Goal: Ask a question

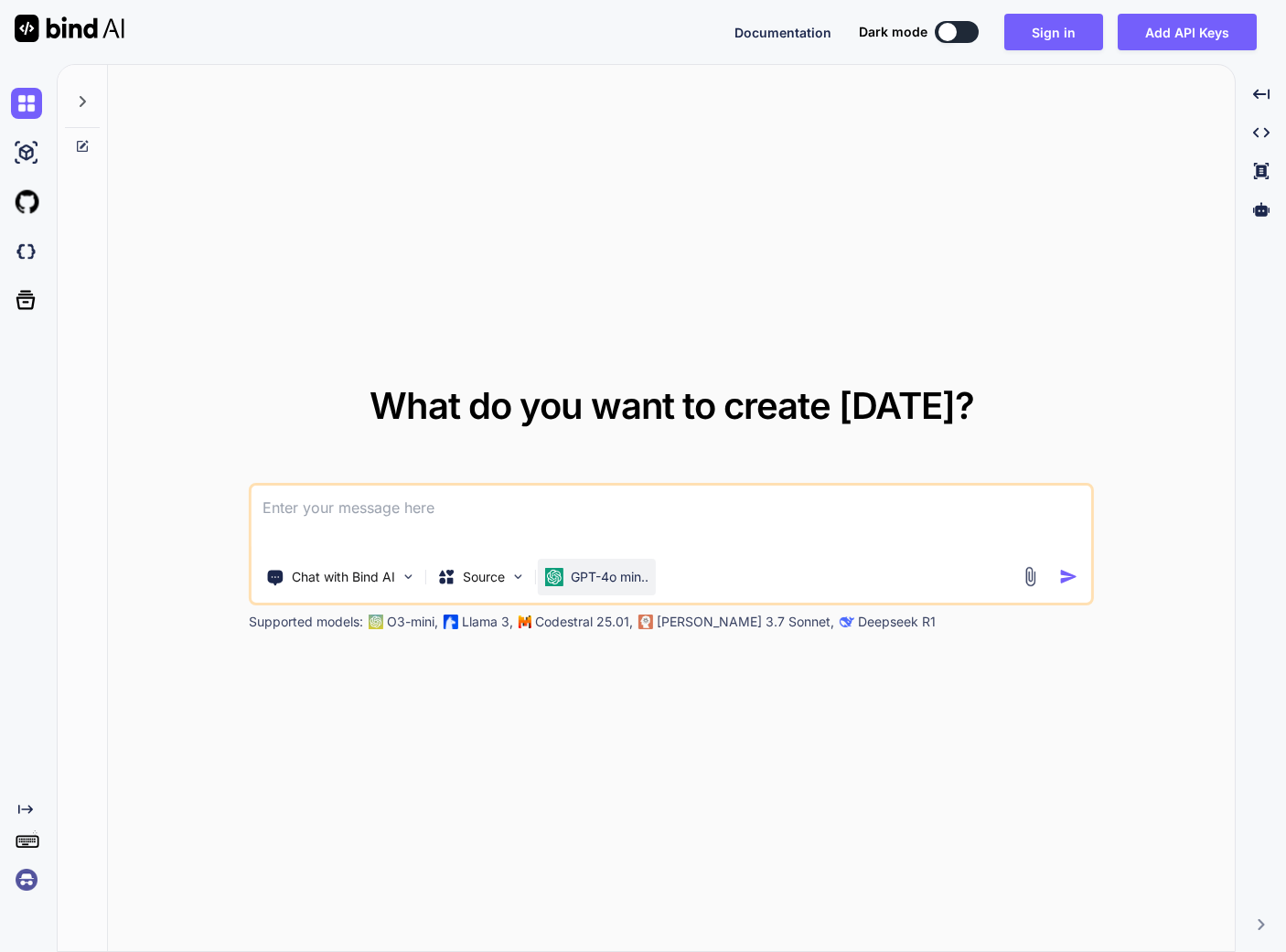
click at [560, 578] on img at bounding box center [554, 576] width 18 height 18
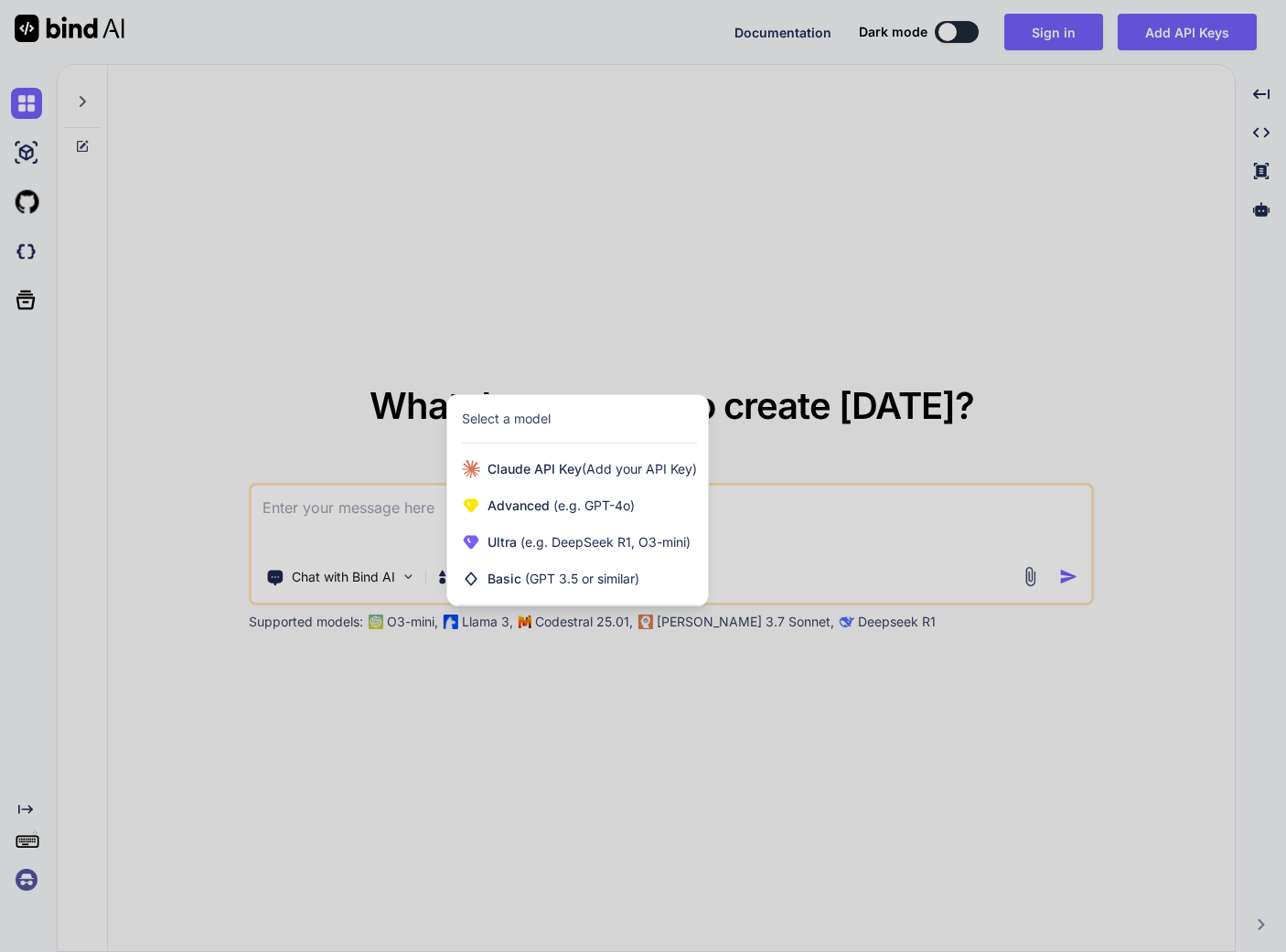
click at [743, 526] on div at bounding box center [643, 476] width 1286 height 952
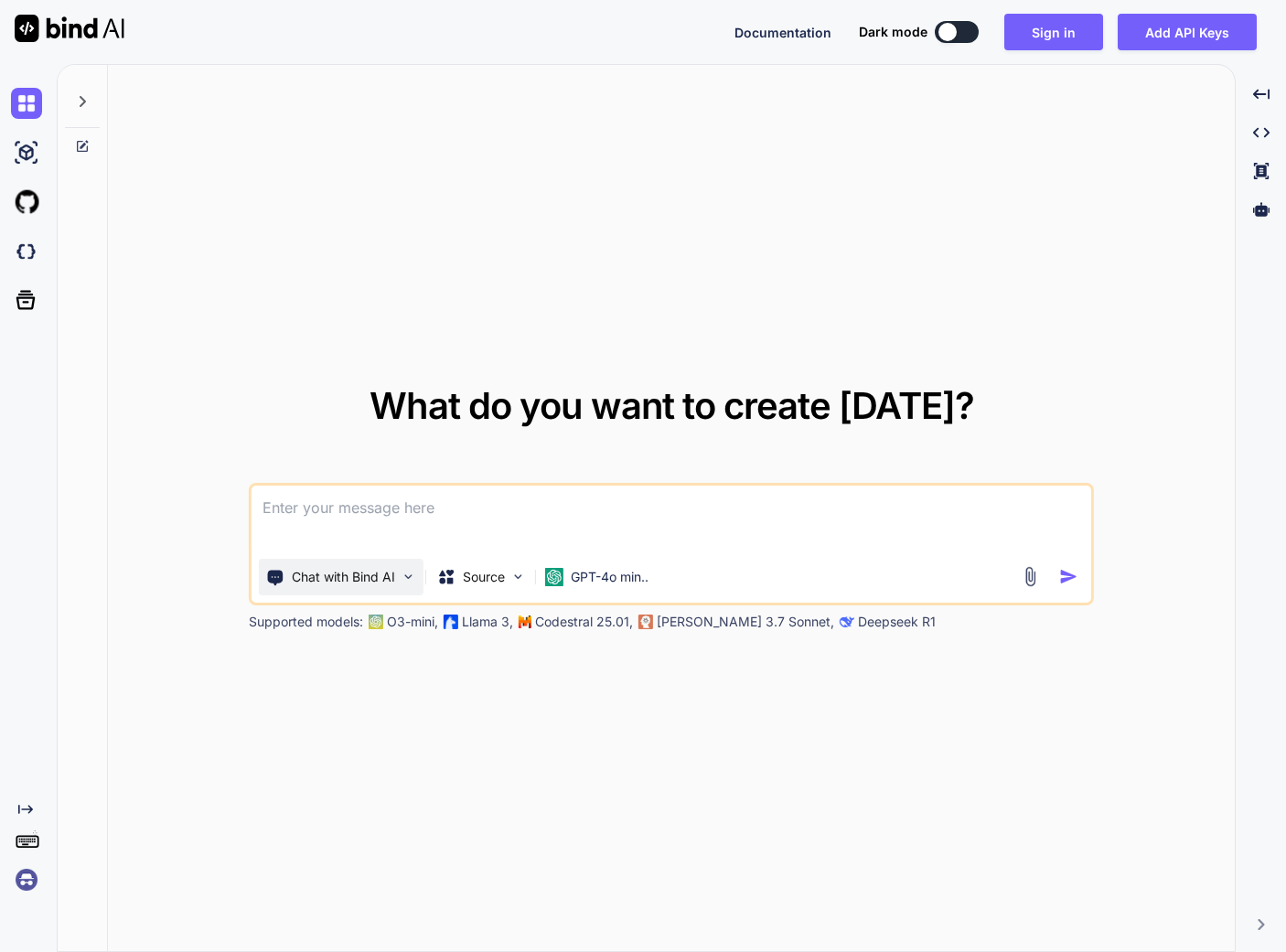
click at [394, 558] on div "Chat with Bind AI" at bounding box center [341, 576] width 165 height 37
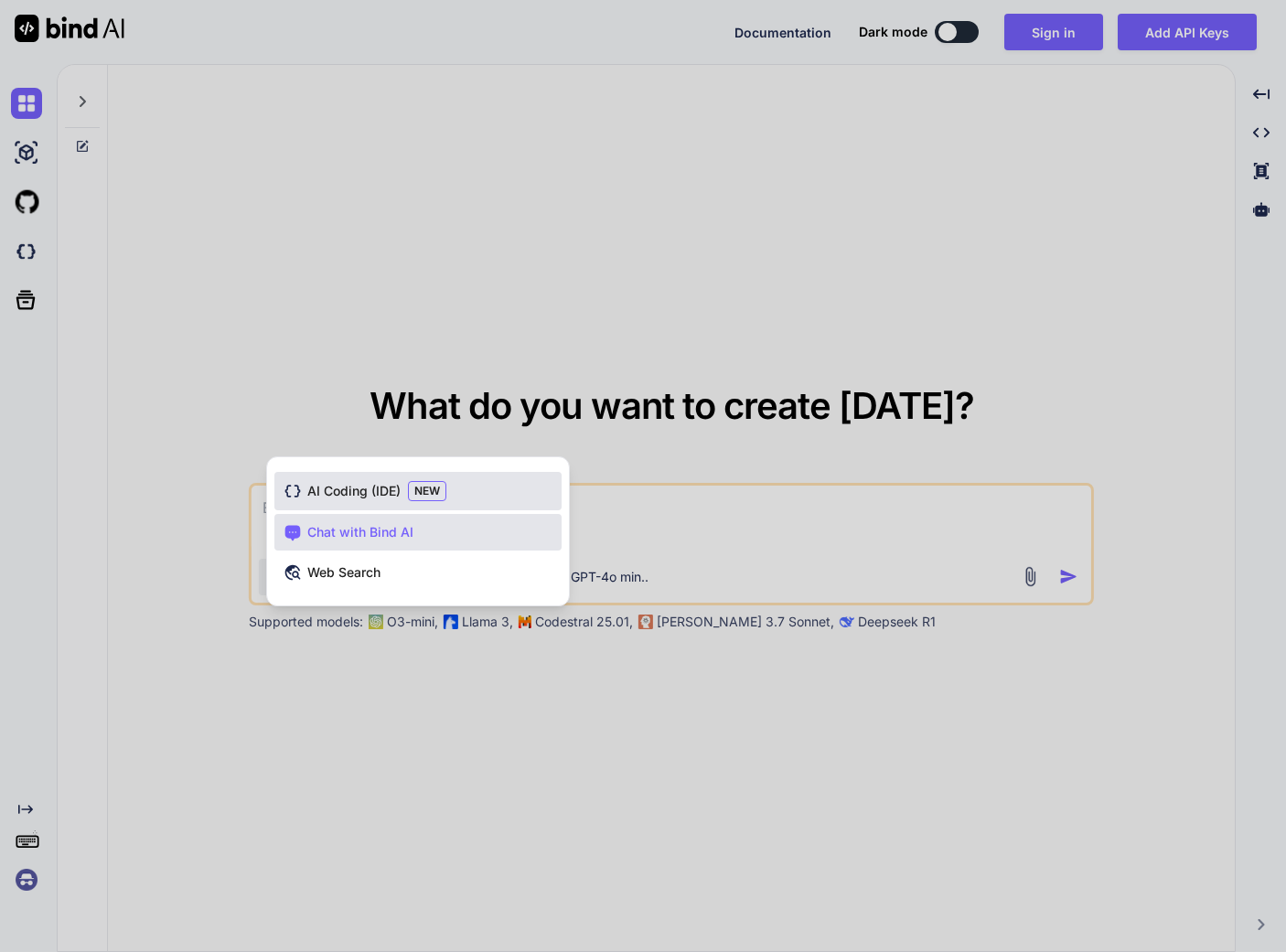
click at [416, 488] on span "NEW" at bounding box center [426, 491] width 39 height 20
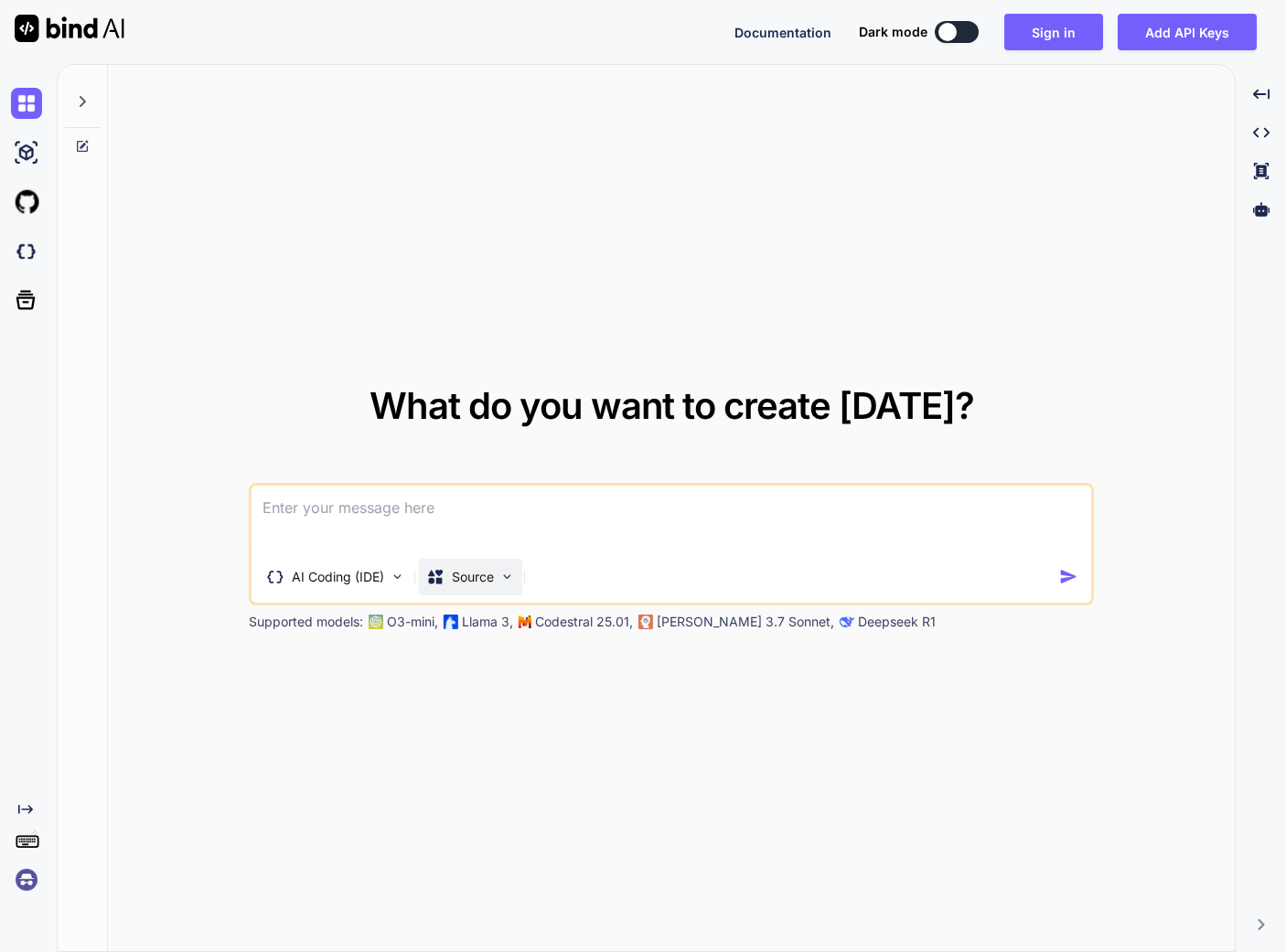
click at [472, 593] on div "Source" at bounding box center [470, 576] width 103 height 37
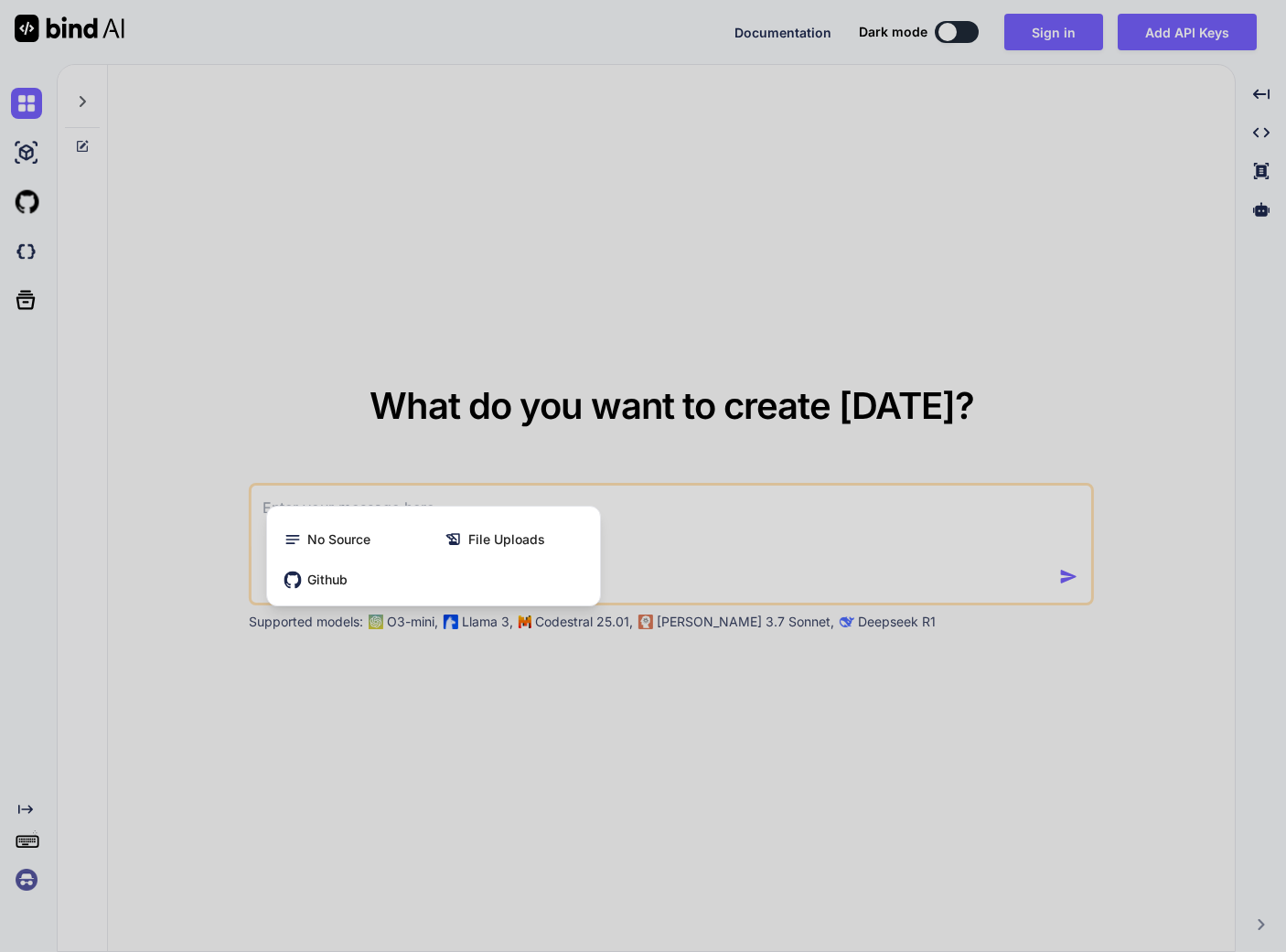
click at [674, 545] on div at bounding box center [643, 476] width 1286 height 952
type textarea "x"
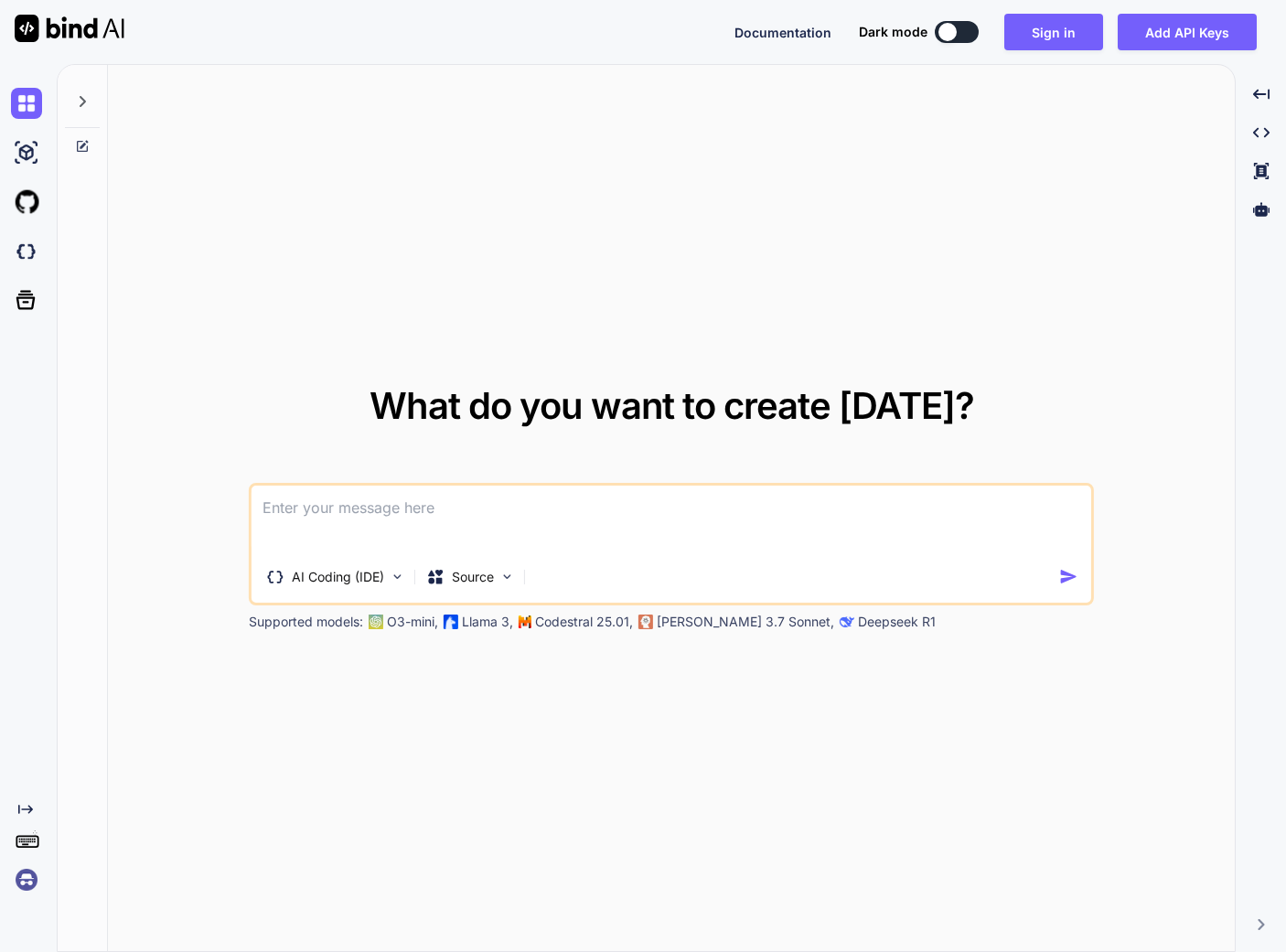
click at [29, 877] on img at bounding box center [26, 879] width 31 height 31
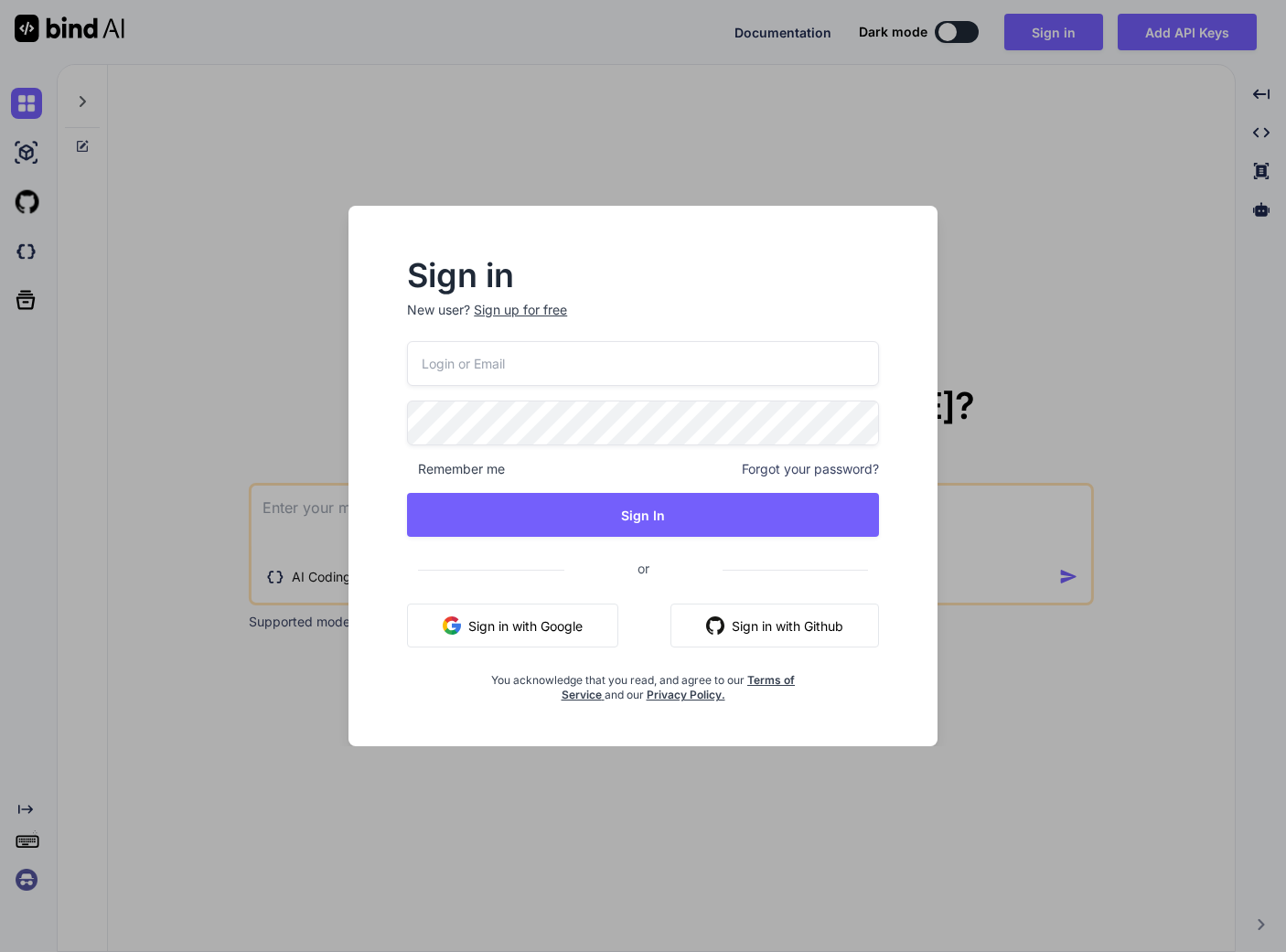
click at [957, 227] on div "Sign in New user? Sign up for free Remember me Forgot your password? Sign In or…" at bounding box center [643, 476] width 643 height 541
